Goal: Check status: Check status

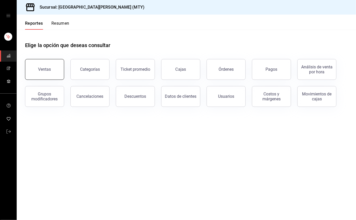
click at [52, 65] on button "Ventas" at bounding box center [44, 69] width 39 height 21
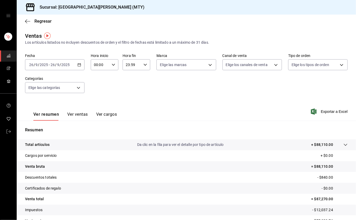
click at [140, 63] on div "23:59 Hora fin" at bounding box center [136, 64] width 28 height 11
click at [127, 102] on span "17" at bounding box center [127, 102] width 5 height 4
type input "17:59"
